Goal: Find specific page/section: Find specific page/section

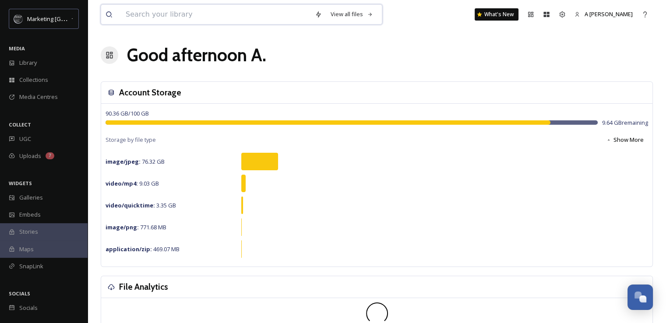
click at [145, 16] on input at bounding box center [215, 14] width 189 height 19
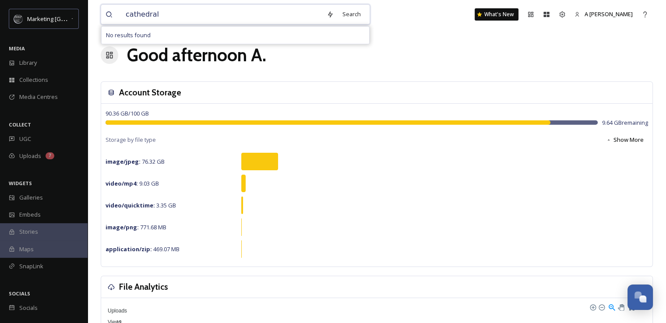
type input "cathedral"
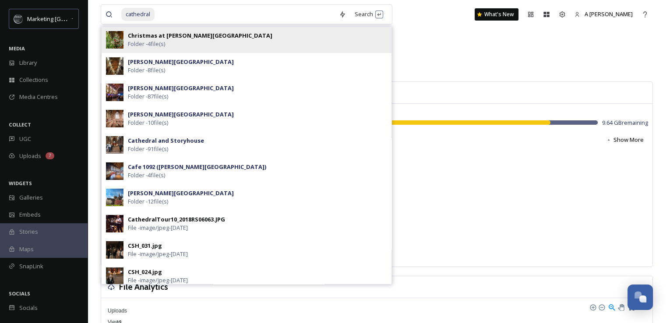
click at [153, 33] on strong "Christmas at [PERSON_NAME][GEOGRAPHIC_DATA]" at bounding box center [200, 36] width 144 height 8
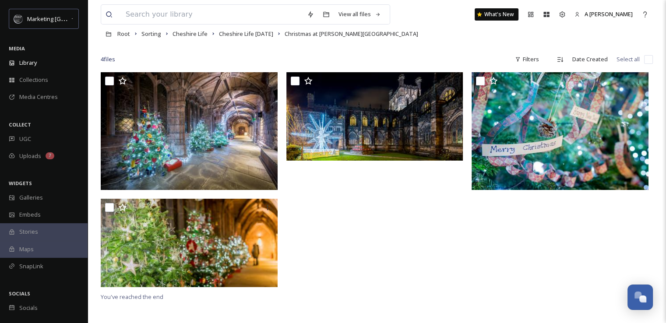
scroll to position [46, 0]
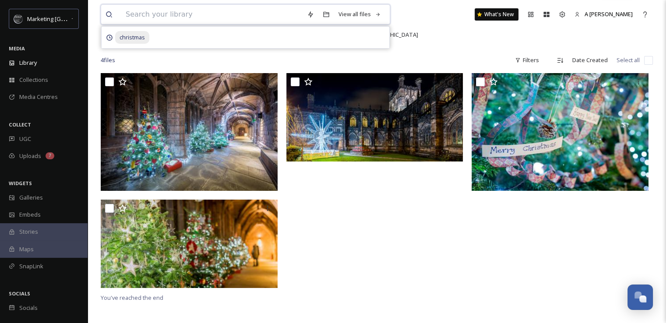
click at [241, 14] on input at bounding box center [211, 14] width 181 height 19
type input "cathedral"
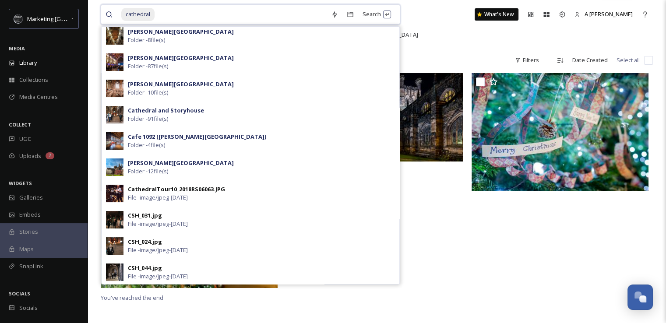
scroll to position [0, 0]
